Goal: Transaction & Acquisition: Download file/media

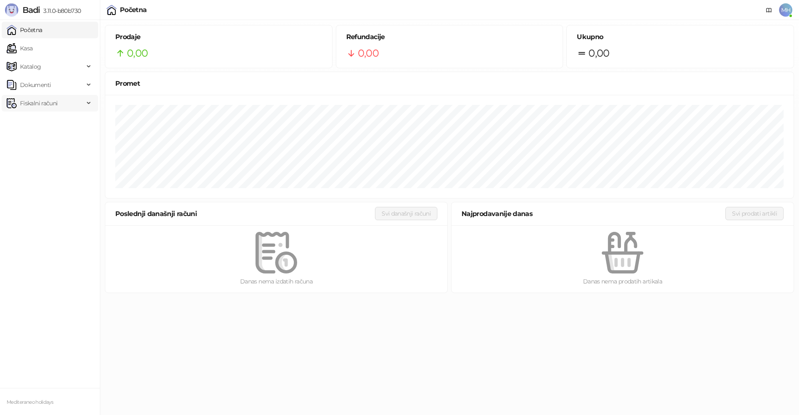
click at [40, 105] on span "Fiskalni računi" at bounding box center [38, 103] width 37 height 17
click at [51, 124] on link "Izdati računi" at bounding box center [32, 121] width 45 height 17
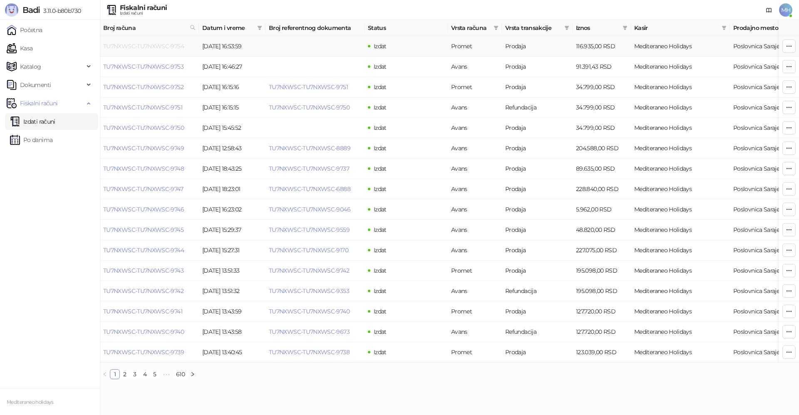
click at [160, 46] on link "TU7NXWSC-TU7NXWSC-9754" at bounding box center [143, 45] width 81 height 7
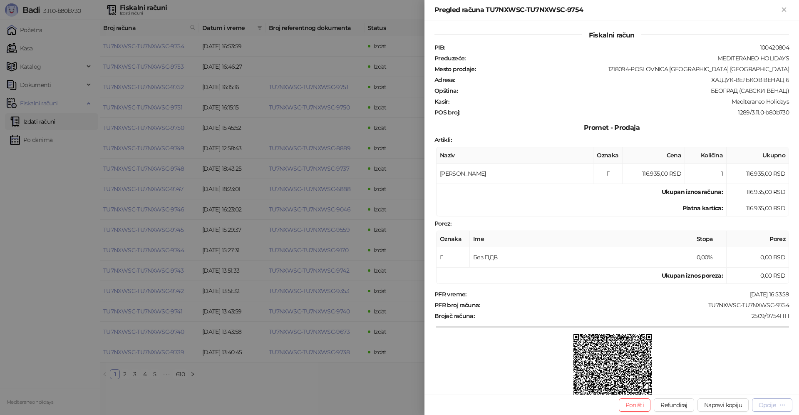
click at [758, 405] on div "Opcije" at bounding box center [766, 404] width 17 height 7
click at [735, 389] on span "Preuzmi u PDF formatu" at bounding box center [742, 388] width 85 height 9
click at [784, 11] on icon "Zatvori" at bounding box center [783, 9] width 7 height 7
